Goal: Find specific page/section: Find specific page/section

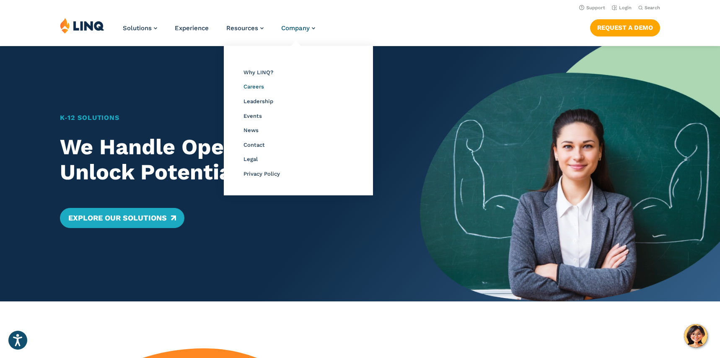
click at [259, 86] on span "Careers" at bounding box center [253, 86] width 21 height 6
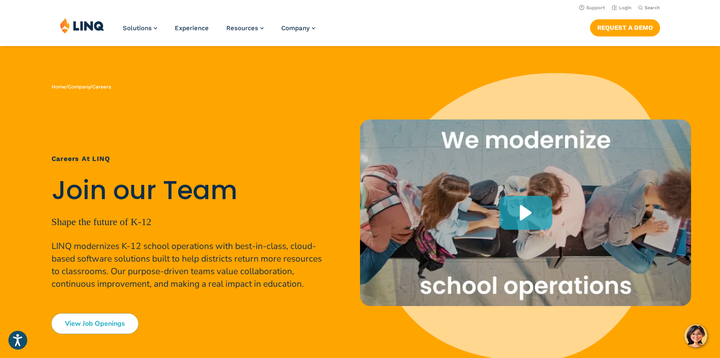
click at [93, 330] on link "View Job Openings" at bounding box center [95, 323] width 87 height 20
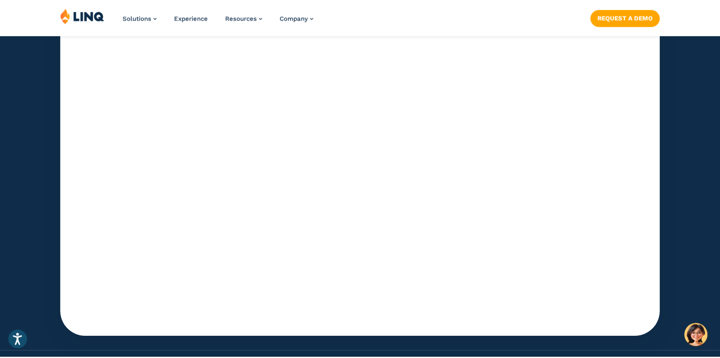
scroll to position [2625, 0]
